Goal: Information Seeking & Learning: Understand process/instructions

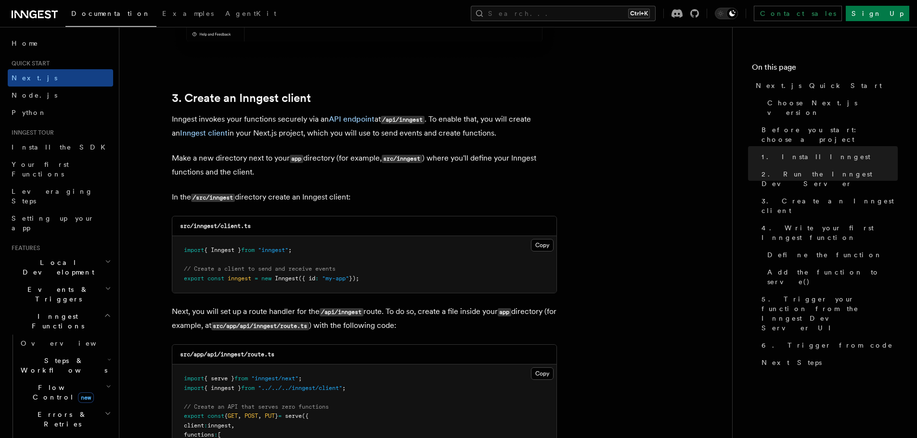
scroll to position [1107, 0]
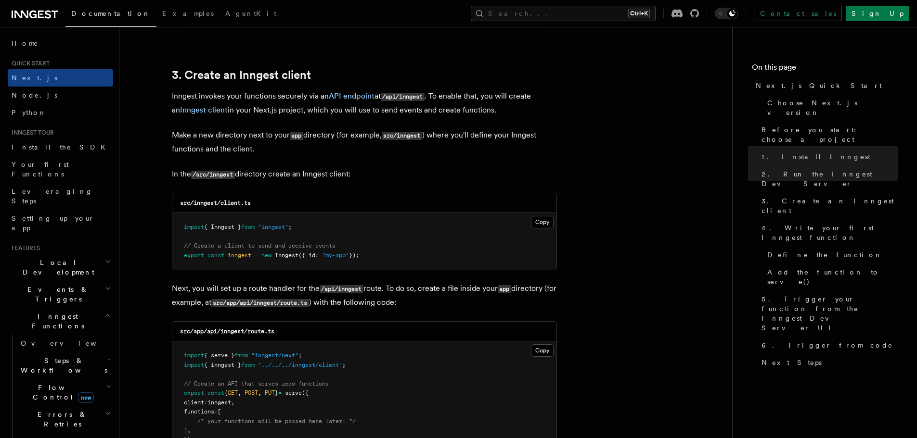
click at [270, 200] on div "src/inngest/client.ts" at bounding box center [364, 203] width 384 height 20
drag, startPoint x: 261, startPoint y: 200, endPoint x: 220, endPoint y: 202, distance: 41.0
click at [220, 202] on div "src/inngest/client.ts" at bounding box center [364, 203] width 384 height 20
copy code "client.ts"
click at [538, 222] on button "Copy Copied" at bounding box center [542, 222] width 23 height 13
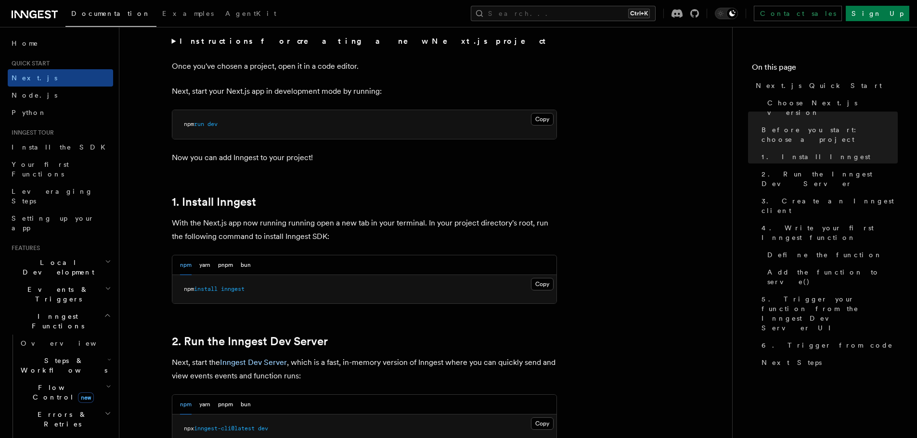
scroll to position [433, 0]
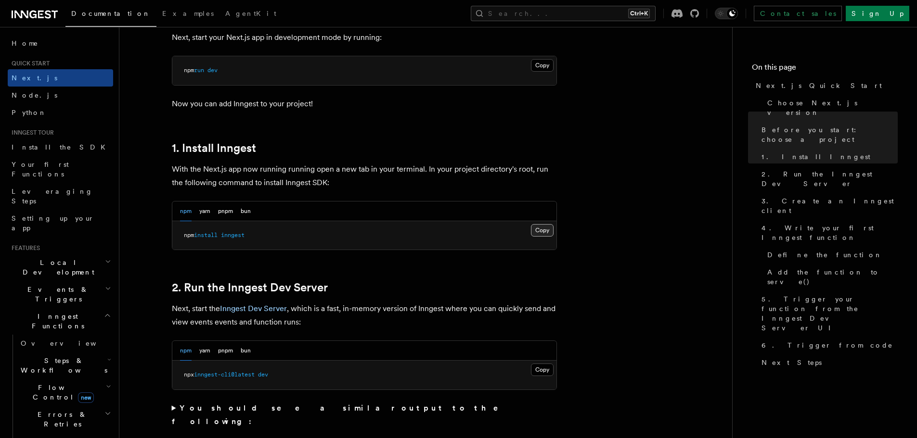
click at [543, 233] on button "Copy Copied" at bounding box center [542, 230] width 23 height 13
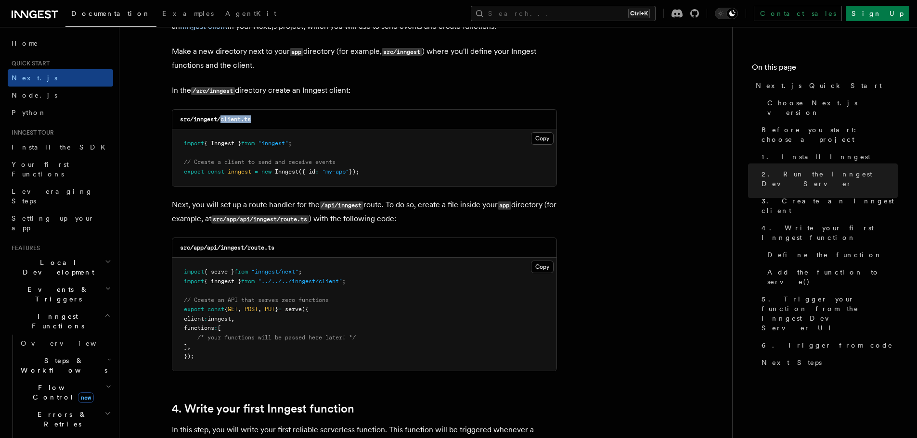
scroll to position [1251, 0]
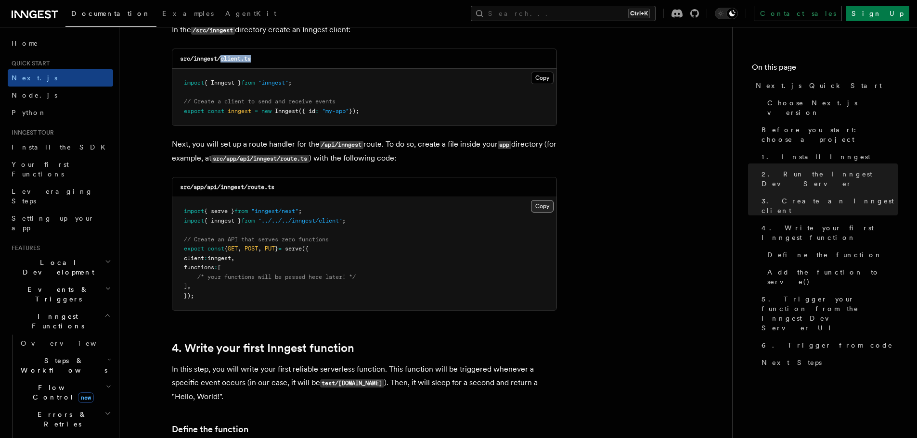
click at [544, 206] on button "Copy Copied" at bounding box center [542, 206] width 23 height 13
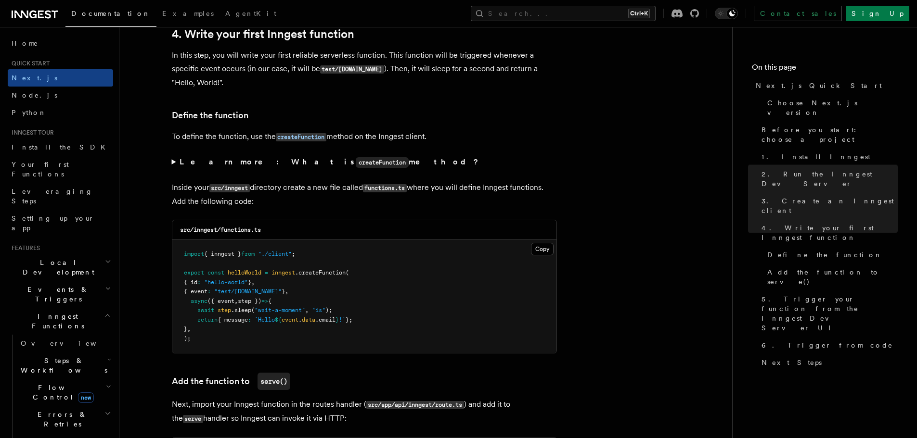
scroll to position [1588, 0]
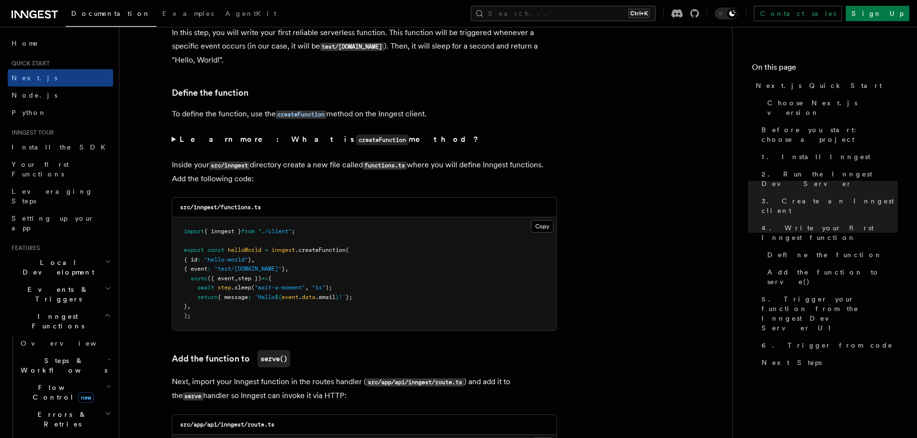
click at [315, 244] on pre "import { inngest } from "./client" ; export const helloWorld = inngest .createF…" at bounding box center [364, 274] width 384 height 113
click at [352, 169] on p "Inside your src/inngest directory create a new file called functions.ts where y…" at bounding box center [364, 171] width 385 height 27
click at [337, 252] on span ".createFunction" at bounding box center [320, 250] width 51 height 7
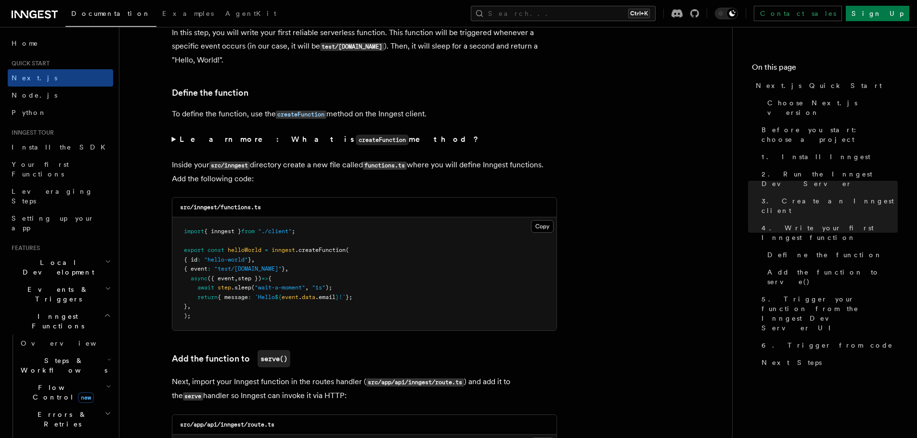
click at [217, 273] on pre "import { inngest } from "./client" ; export const helloWorld = inngest .createF…" at bounding box center [364, 274] width 384 height 113
drag, startPoint x: 273, startPoint y: 204, endPoint x: 221, endPoint y: 205, distance: 52.0
click at [221, 205] on div "src/inngest/functions.ts" at bounding box center [364, 208] width 384 height 20
copy code "functions.ts"
click at [552, 223] on button "Copy Copied" at bounding box center [542, 226] width 23 height 13
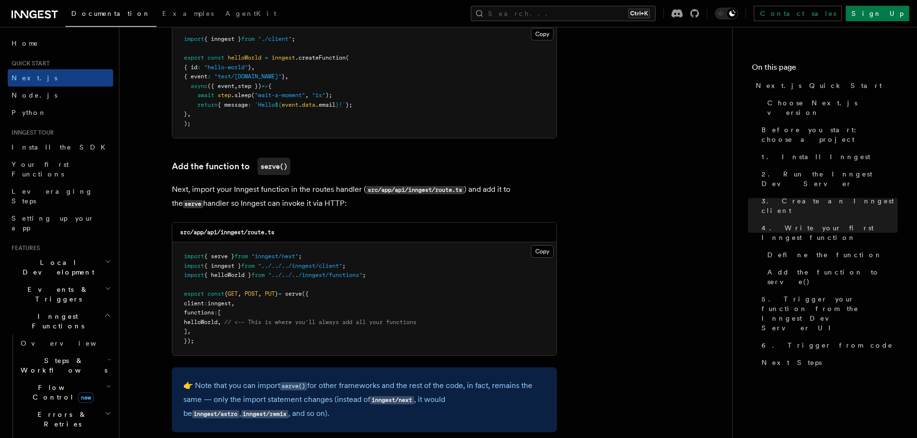
scroll to position [1829, 0]
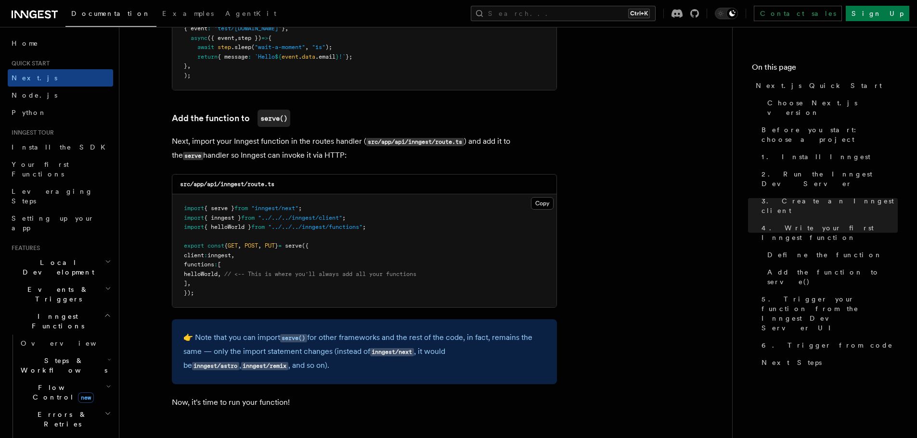
click at [218, 271] on span "helloWorld" at bounding box center [201, 274] width 34 height 7
copy span "helloWorld"
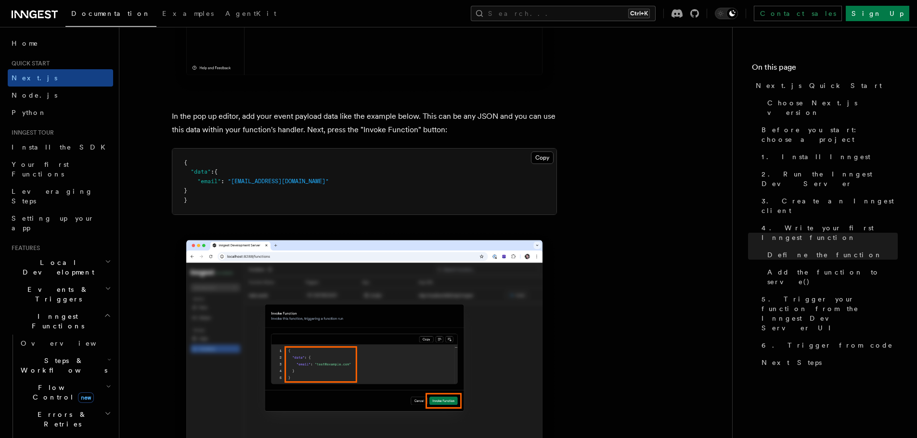
scroll to position [2839, 0]
